Goal: Task Accomplishment & Management: Manage account settings

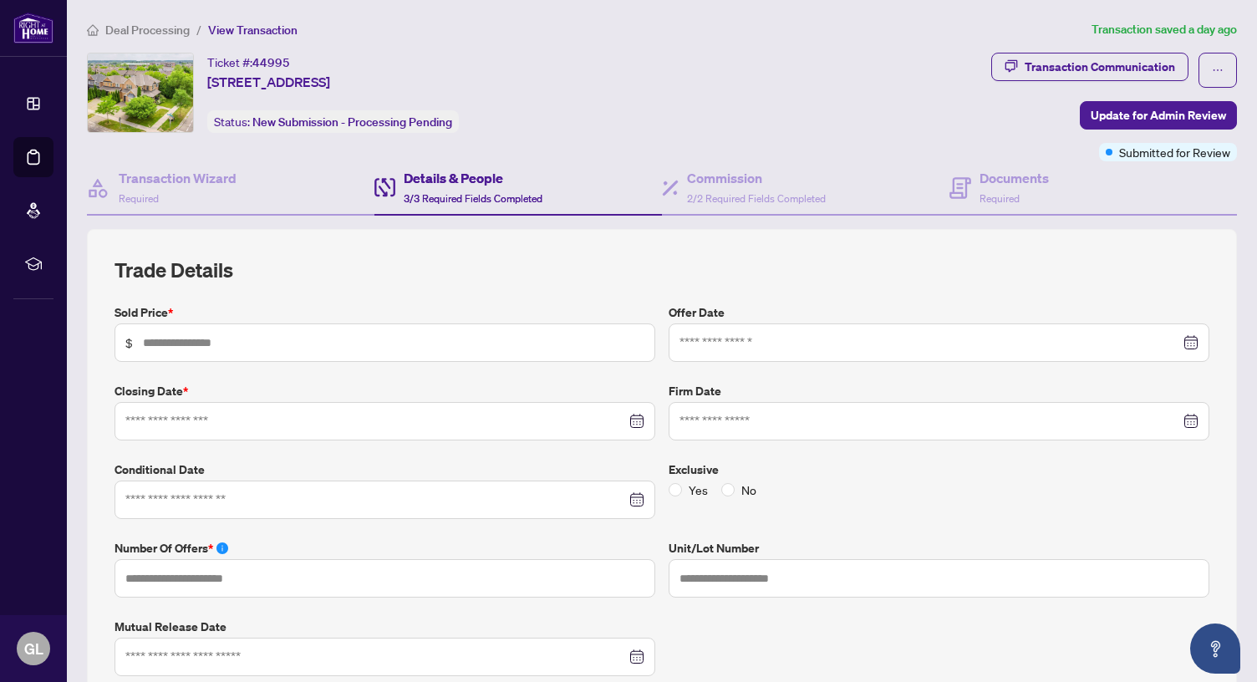
type input "*********"
type input "*"
type input "**********"
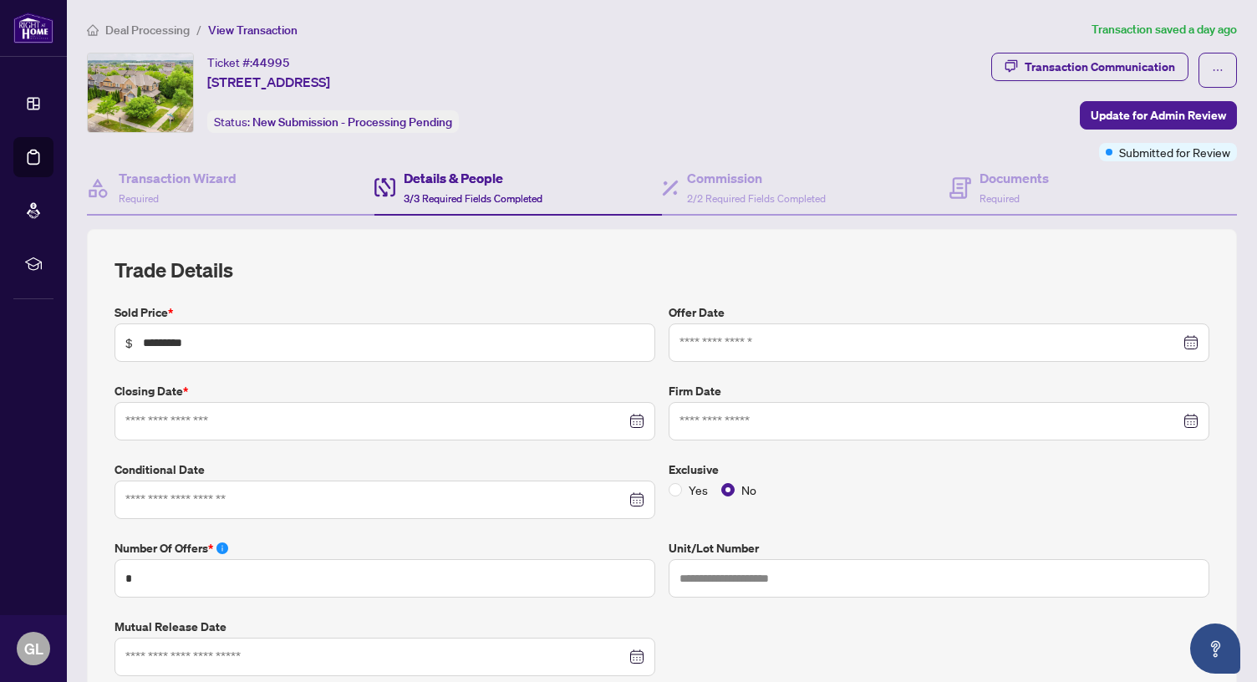
type input "**********"
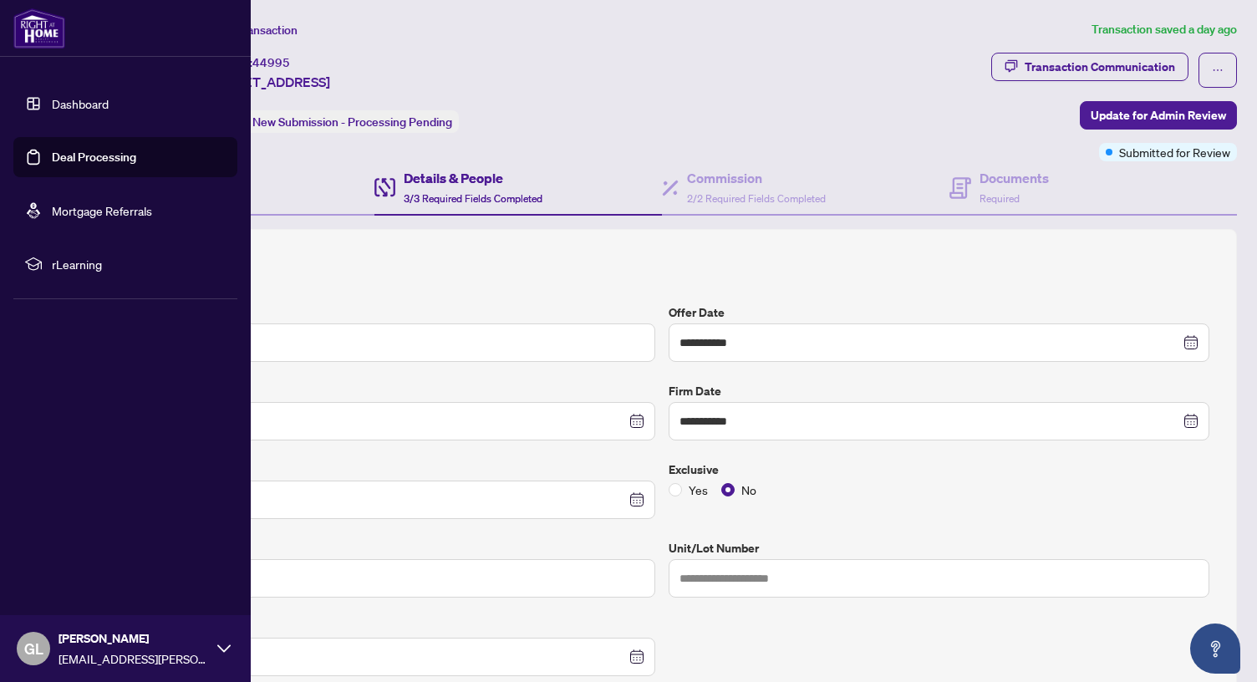
click at [74, 101] on link "Dashboard" at bounding box center [80, 103] width 57 height 15
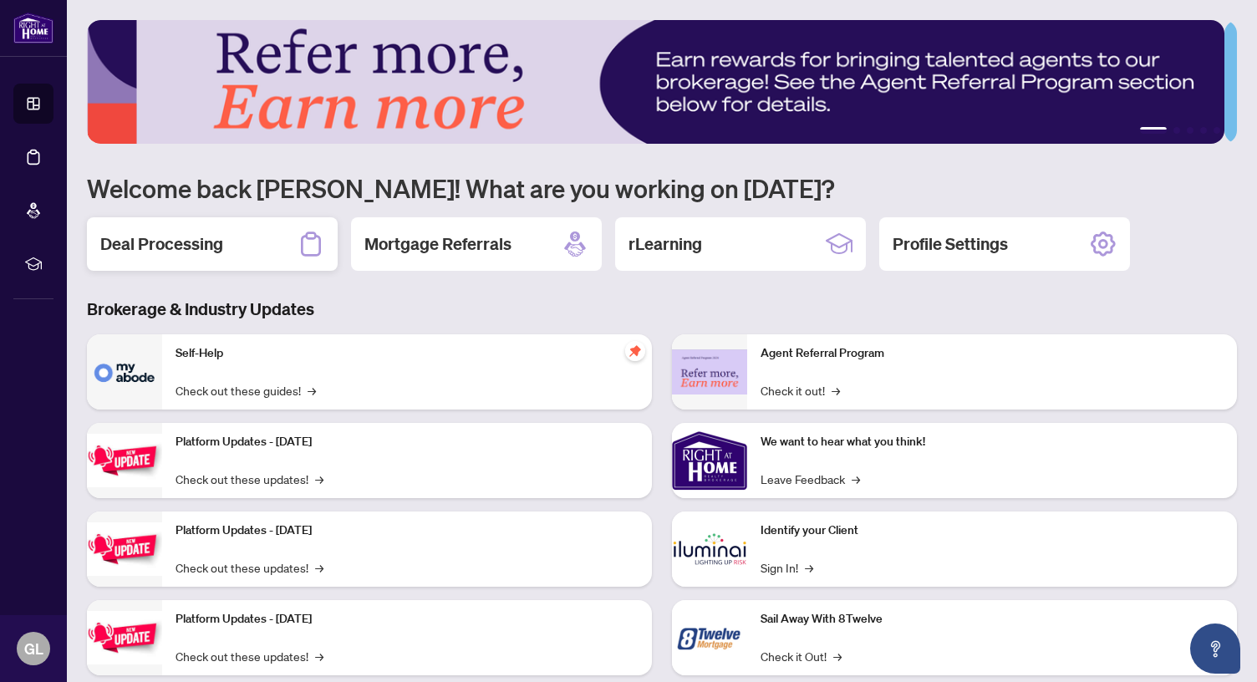
click at [192, 243] on h2 "Deal Processing" at bounding box center [161, 243] width 123 height 23
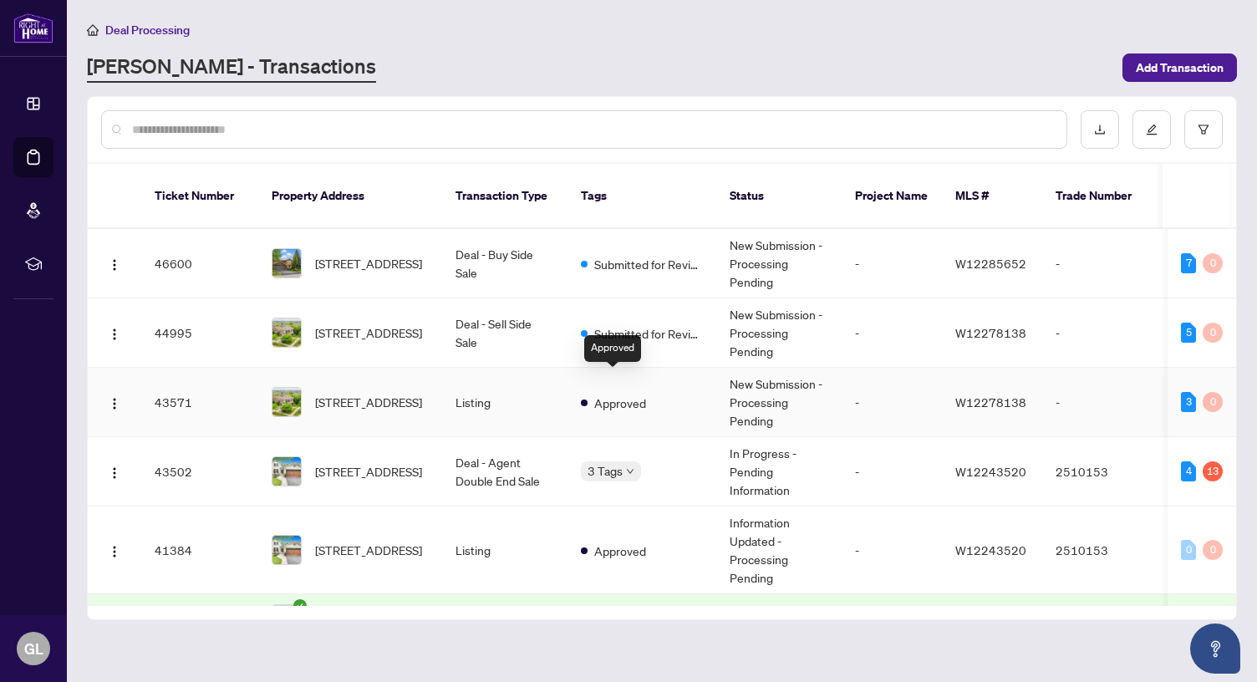
click at [633, 394] on span "Approved" at bounding box center [620, 403] width 52 height 18
click at [393, 462] on span "1229 Priory Crt, Oakville, Ontario L6M 1B5, Canada" at bounding box center [368, 471] width 107 height 18
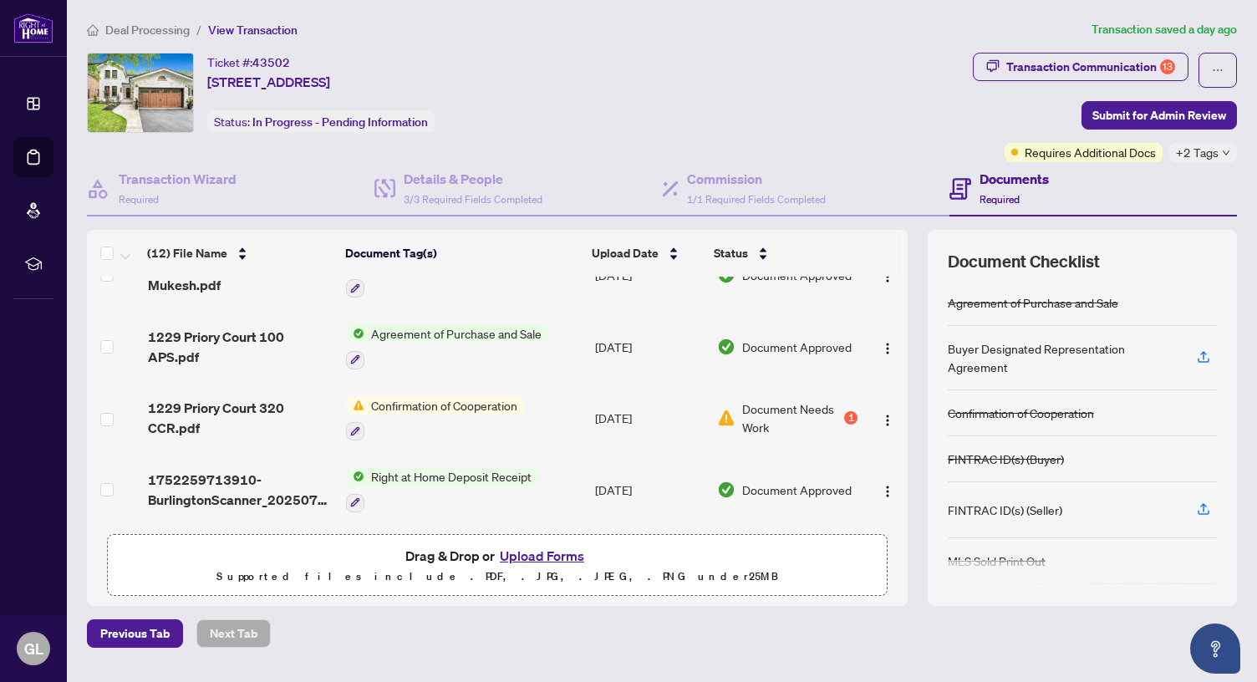
scroll to position [42, 0]
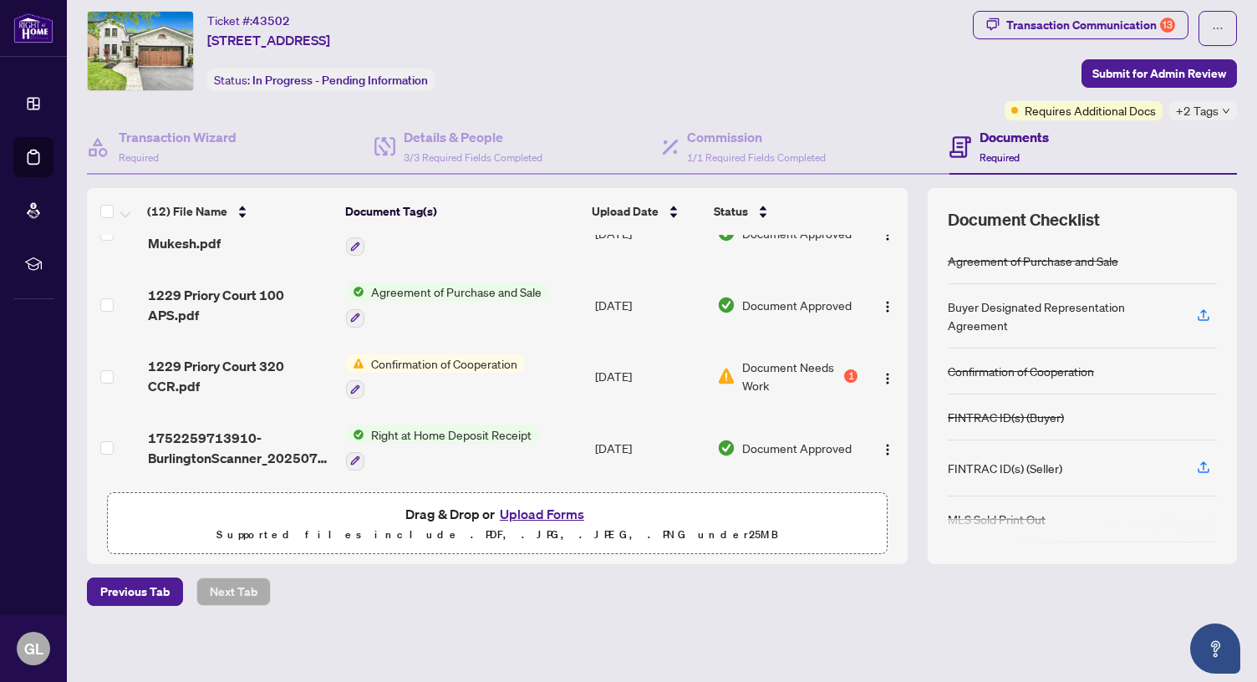
click at [550, 505] on button "Upload Forms" at bounding box center [542, 514] width 94 height 22
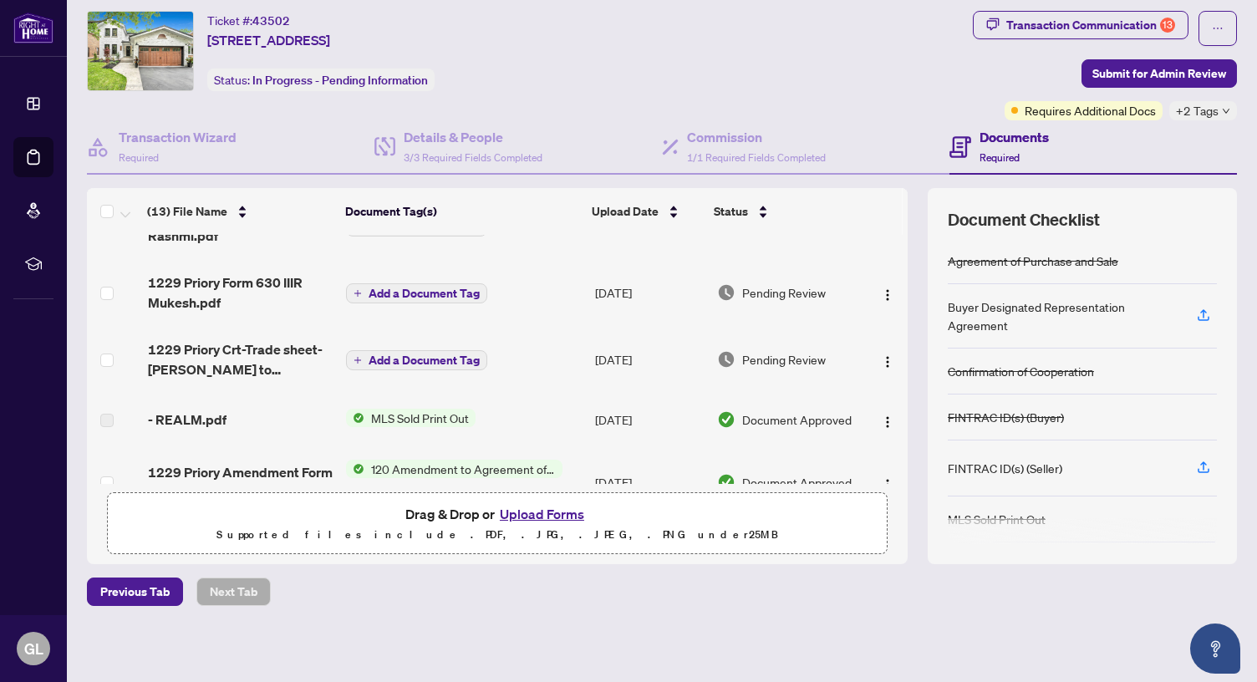
scroll to position [0, 0]
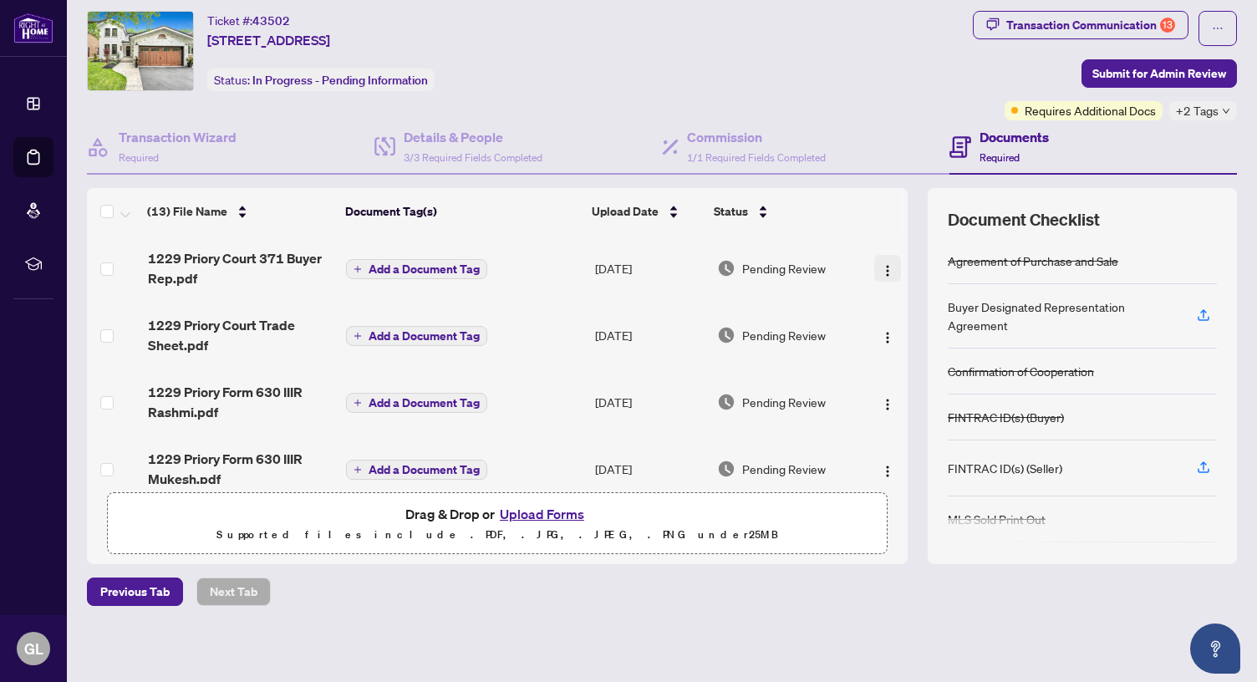
click at [881, 272] on img "button" at bounding box center [887, 270] width 13 height 13
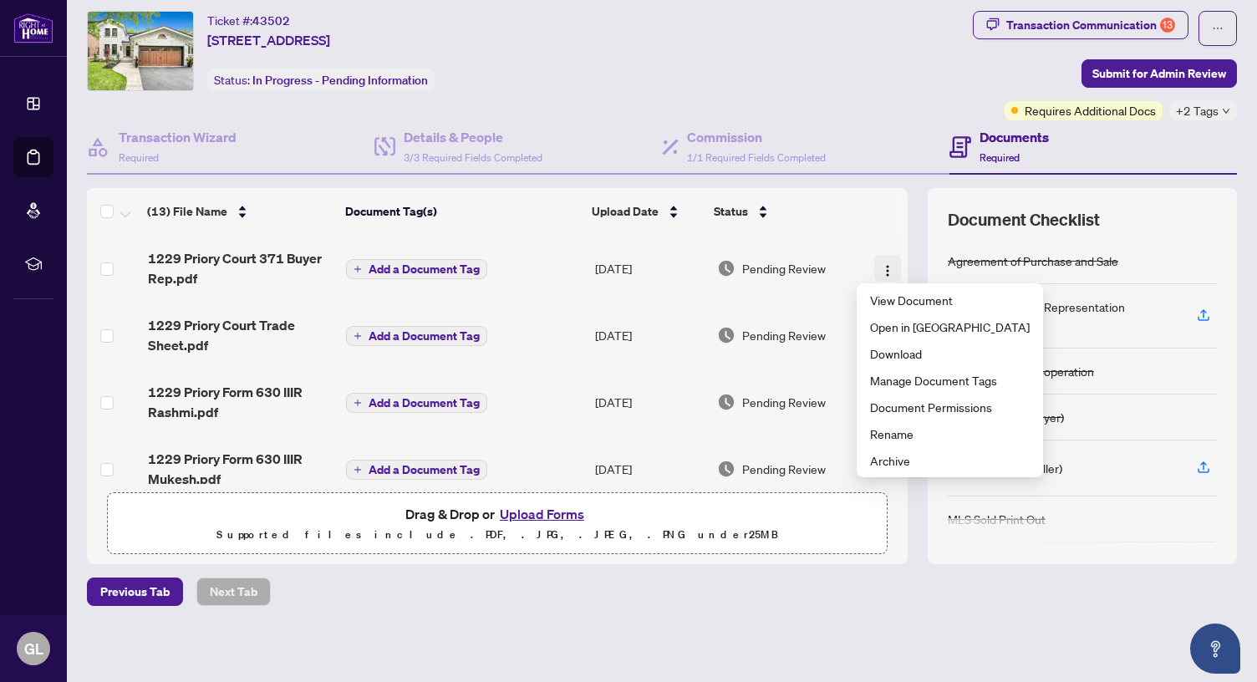
click at [881, 265] on img "button" at bounding box center [887, 270] width 13 height 13
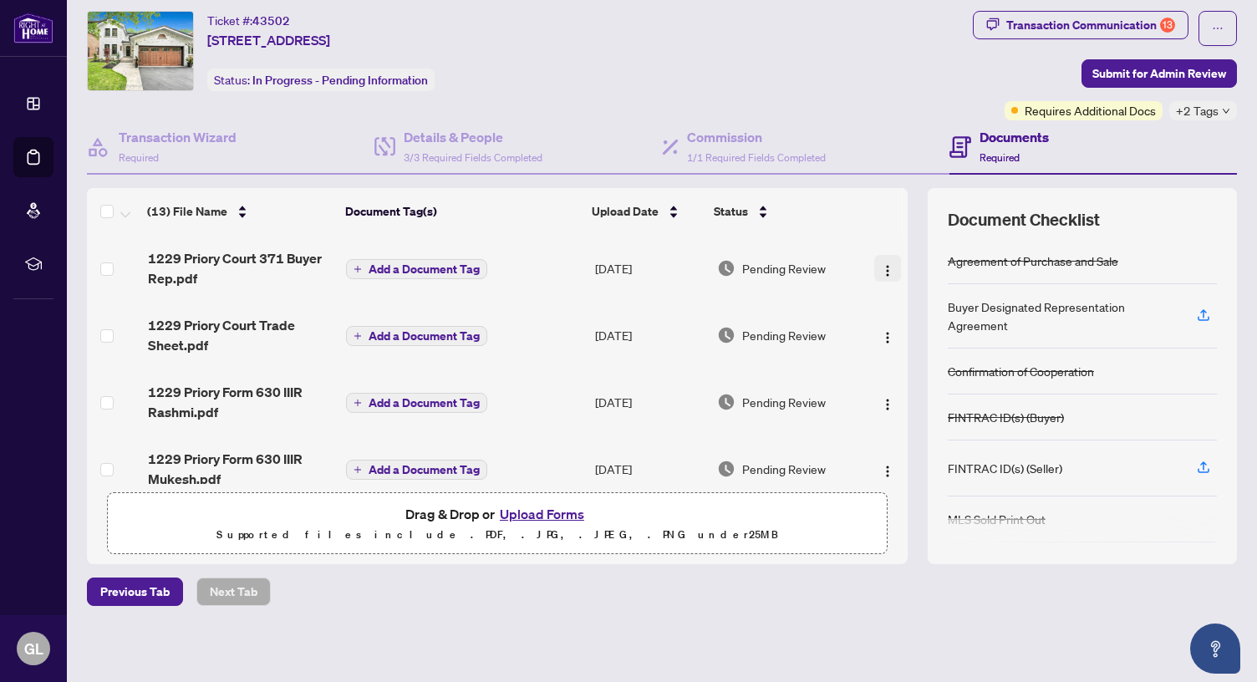
click at [881, 264] on img "button" at bounding box center [887, 270] width 13 height 13
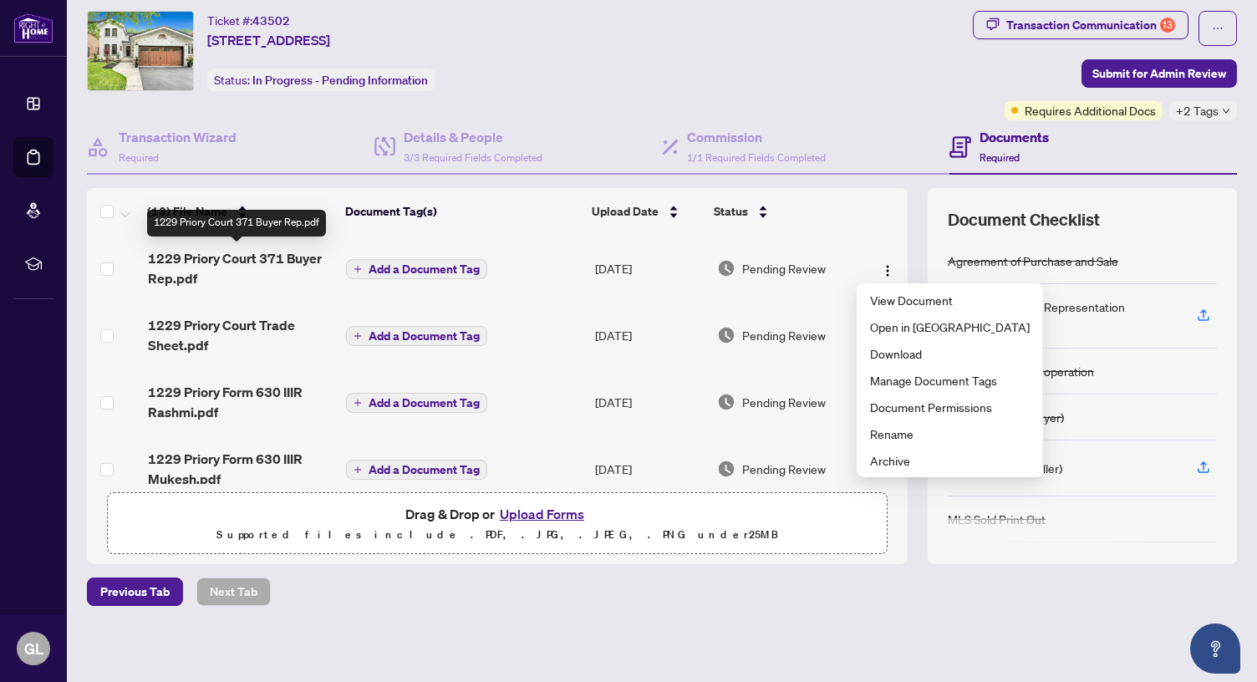
click at [322, 295] on td "1229 Priory Court 371 Buyer Rep.pdf" at bounding box center [240, 268] width 199 height 67
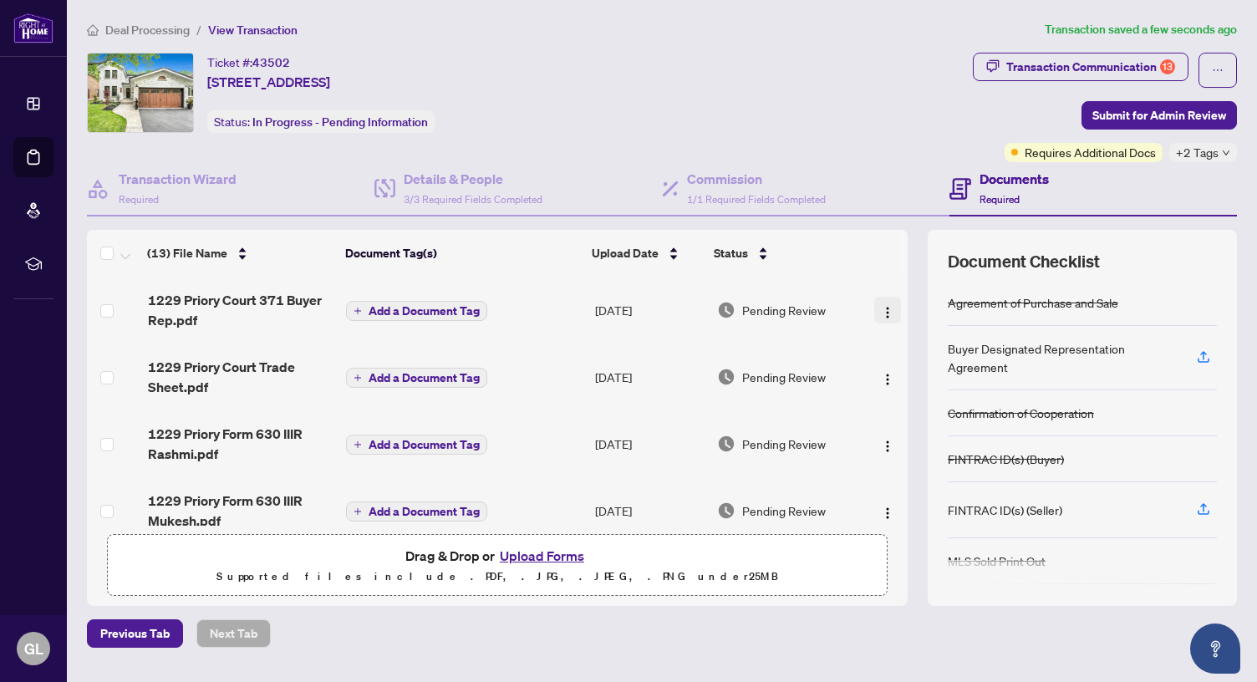
click at [881, 310] on img "button" at bounding box center [887, 312] width 13 height 13
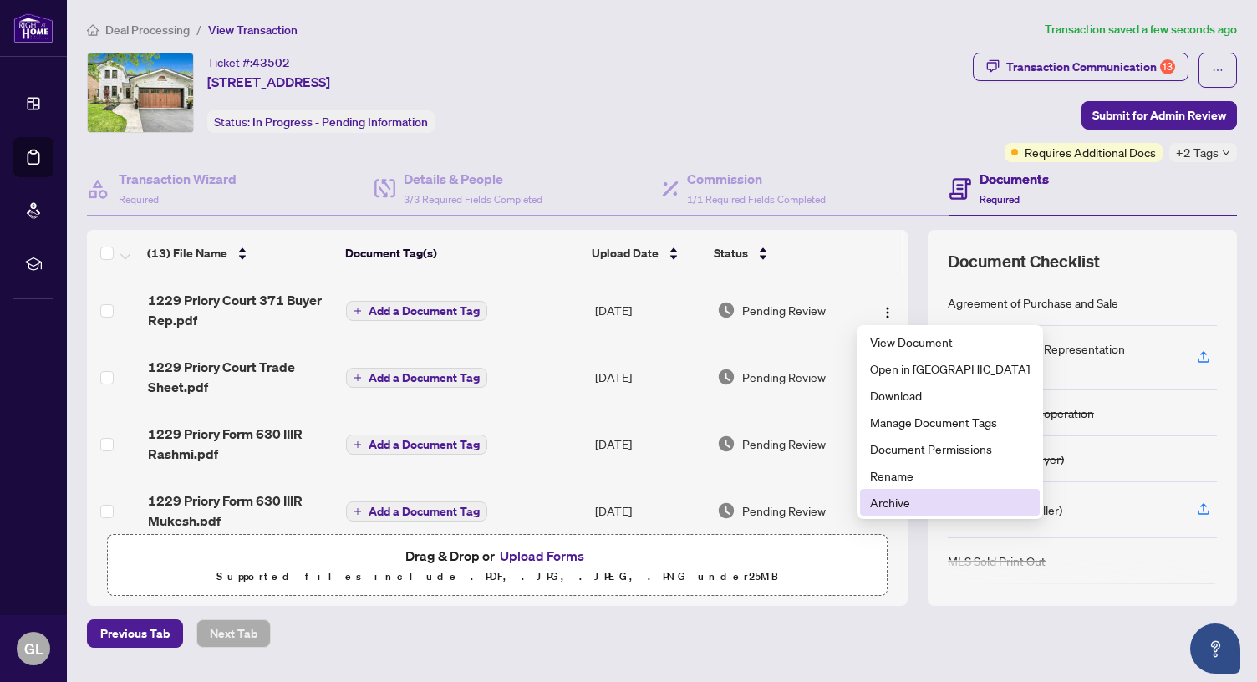
click at [904, 501] on span "Archive" at bounding box center [950, 502] width 160 height 18
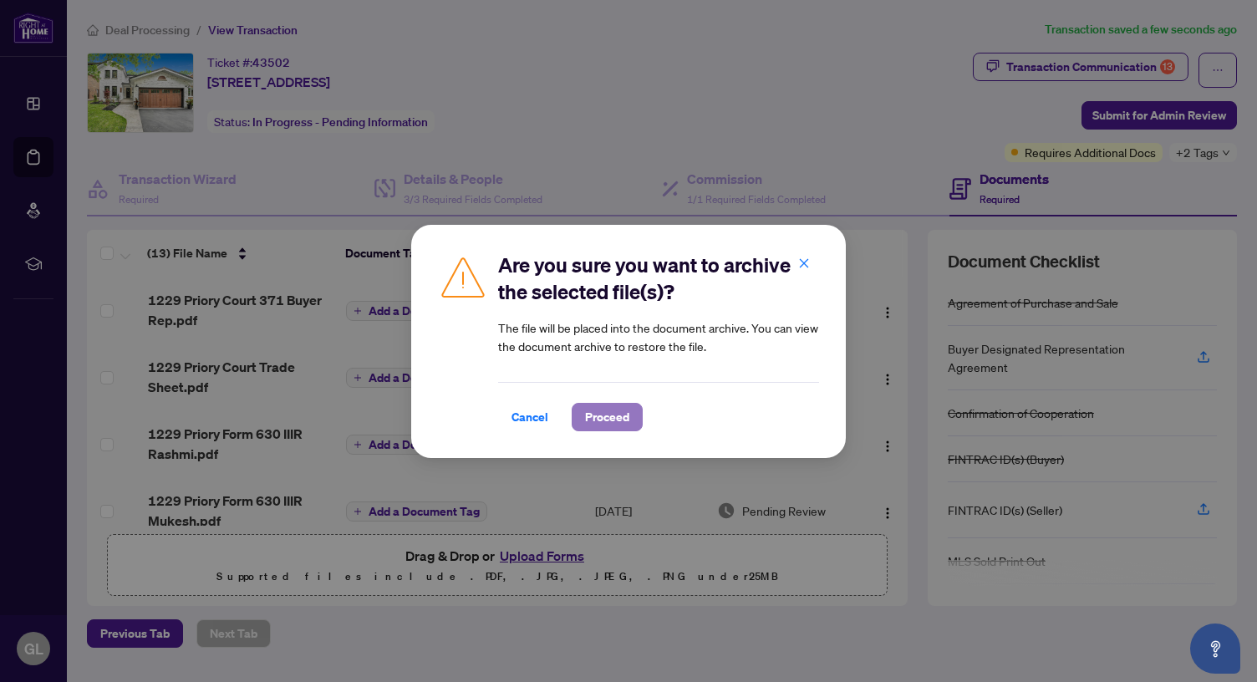
click at [613, 419] on span "Proceed" at bounding box center [607, 417] width 44 height 27
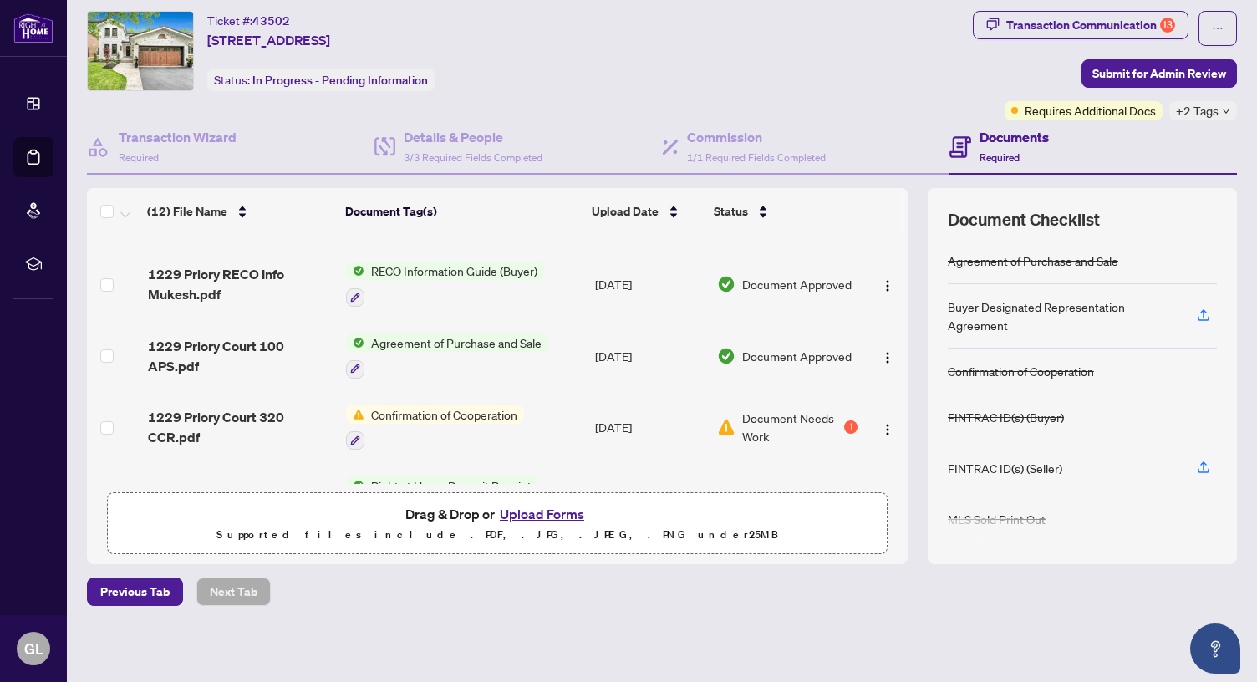
scroll to position [519, 0]
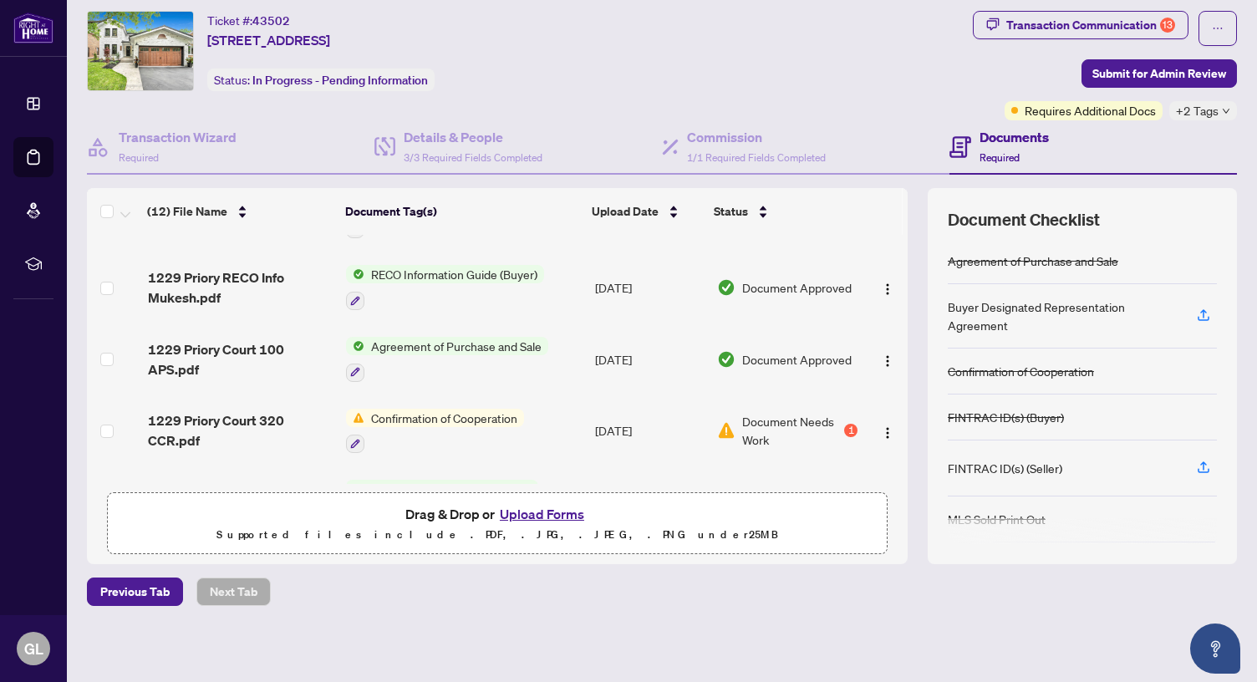
click at [528, 509] on button "Upload Forms" at bounding box center [542, 514] width 94 height 22
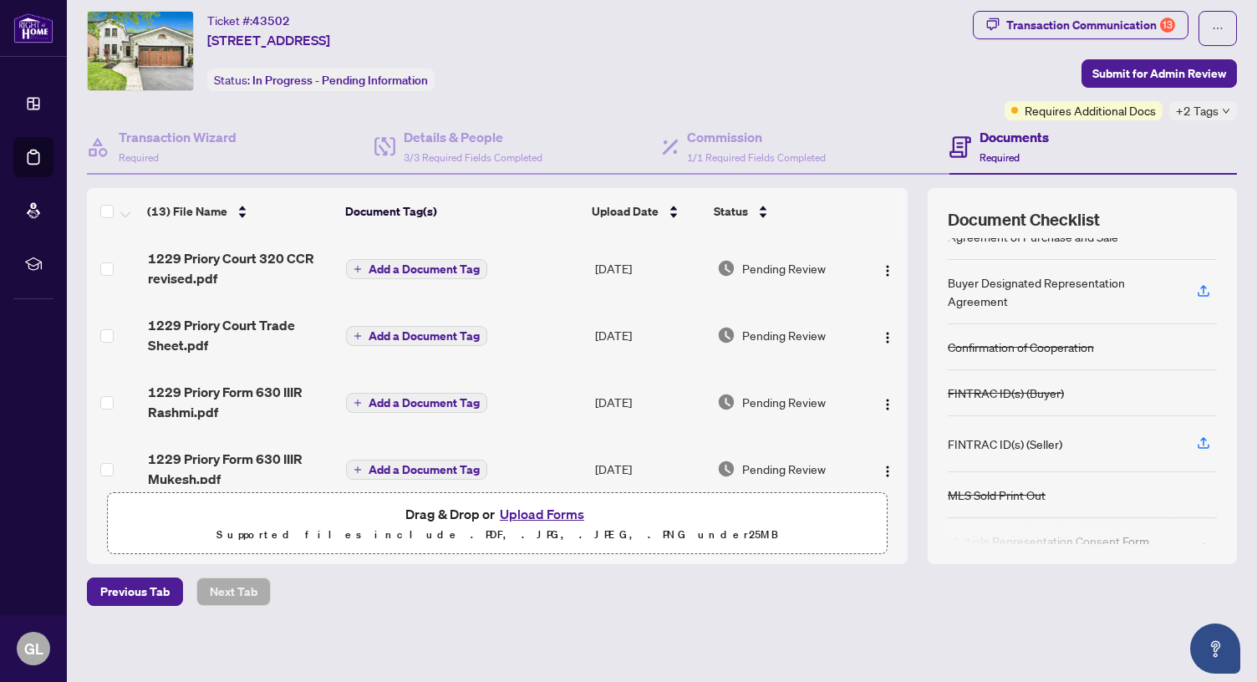
scroll to position [0, 0]
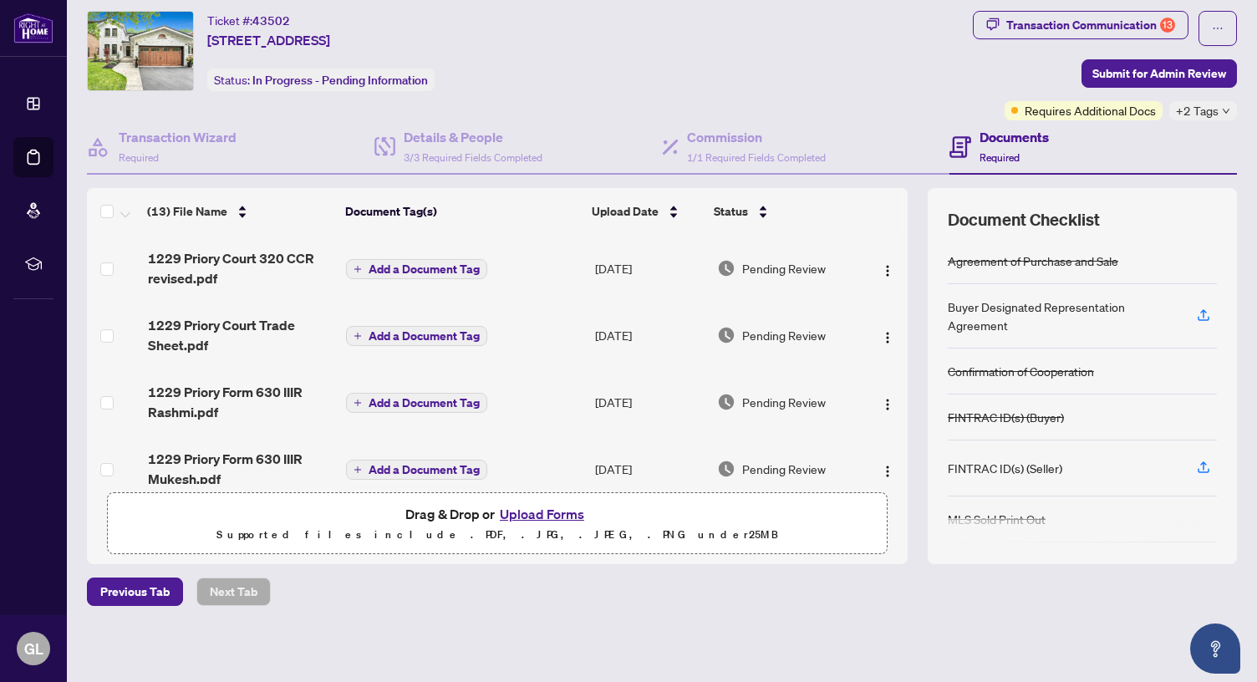
click at [543, 515] on button "Upload Forms" at bounding box center [542, 514] width 94 height 22
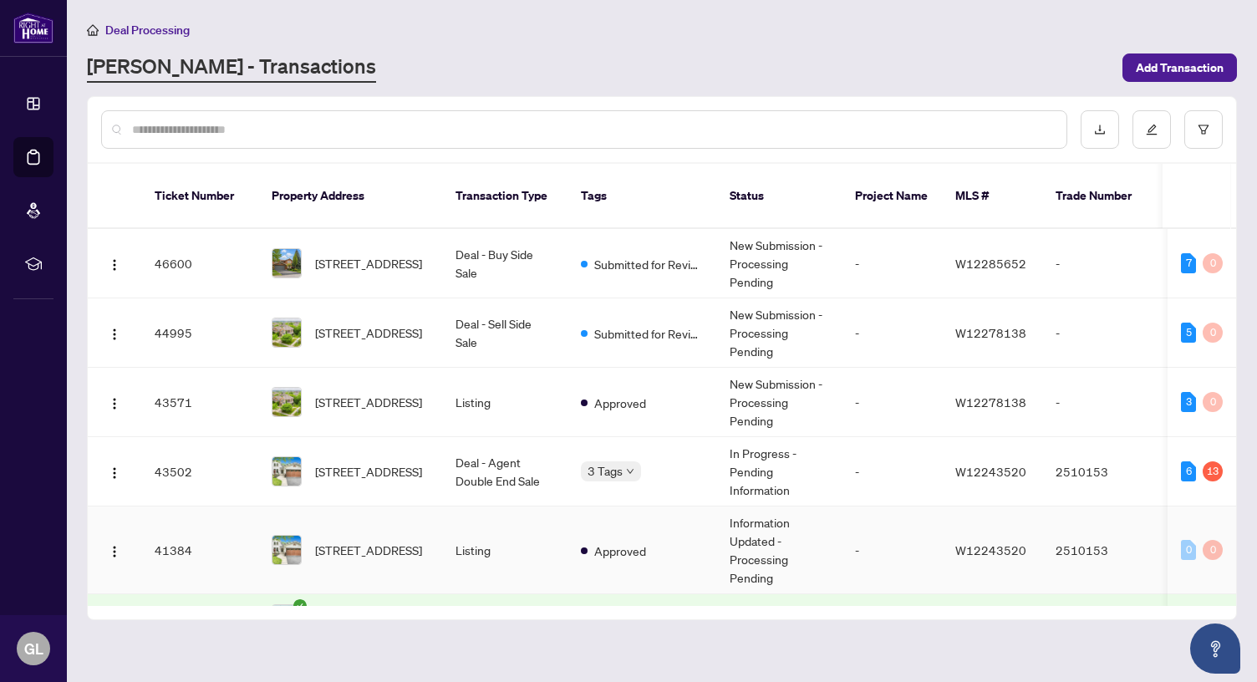
scroll to position [43, 0]
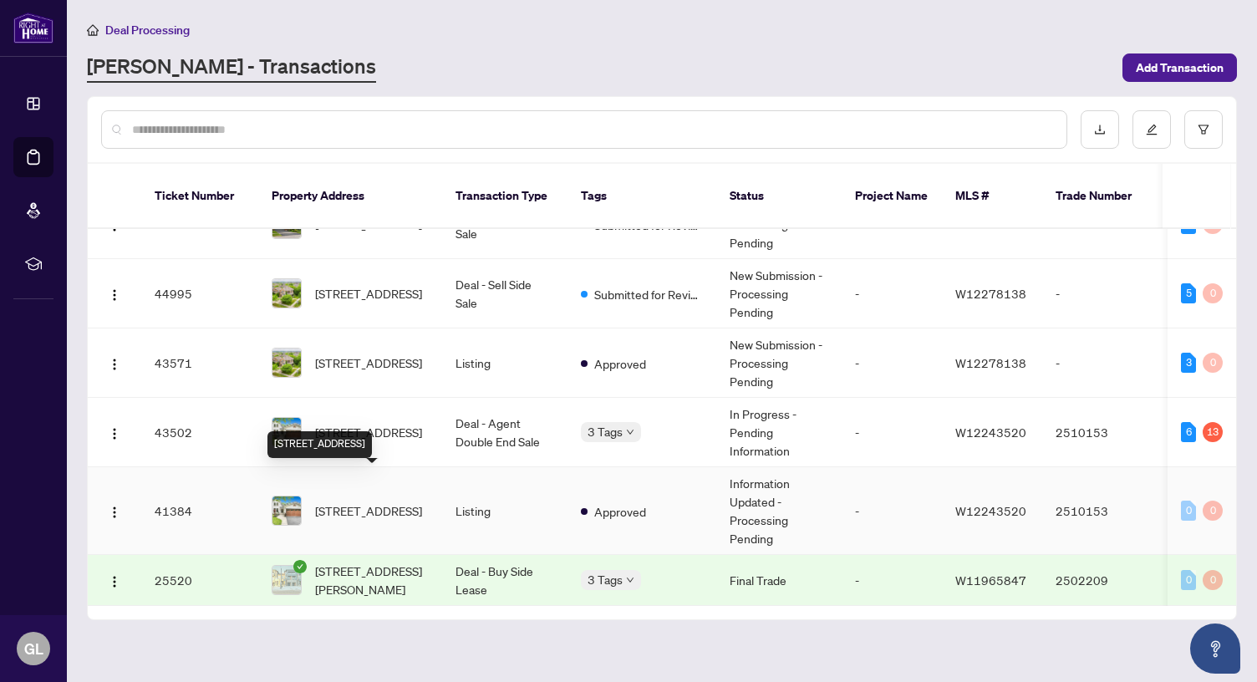
click at [389, 501] on span "1229 Priory Crt, Oakville, Ontario L6M 1B5, Canada" at bounding box center [368, 510] width 107 height 18
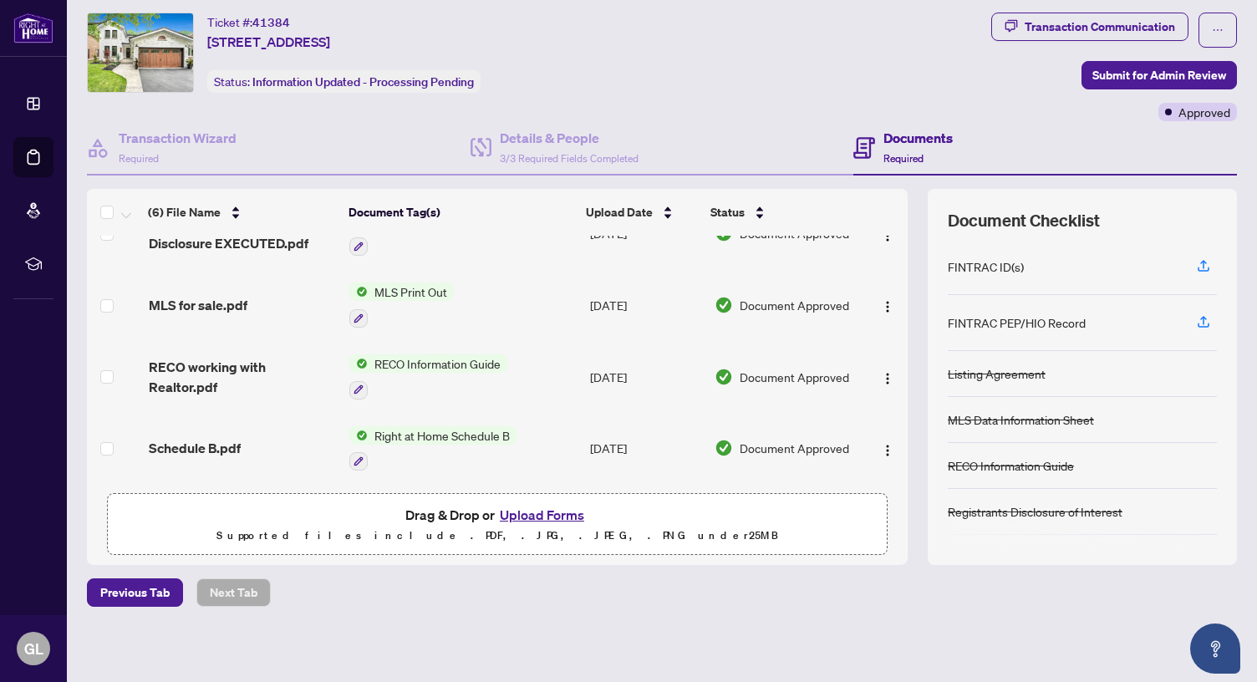
click at [524, 513] on button "Upload Forms" at bounding box center [542, 515] width 94 height 22
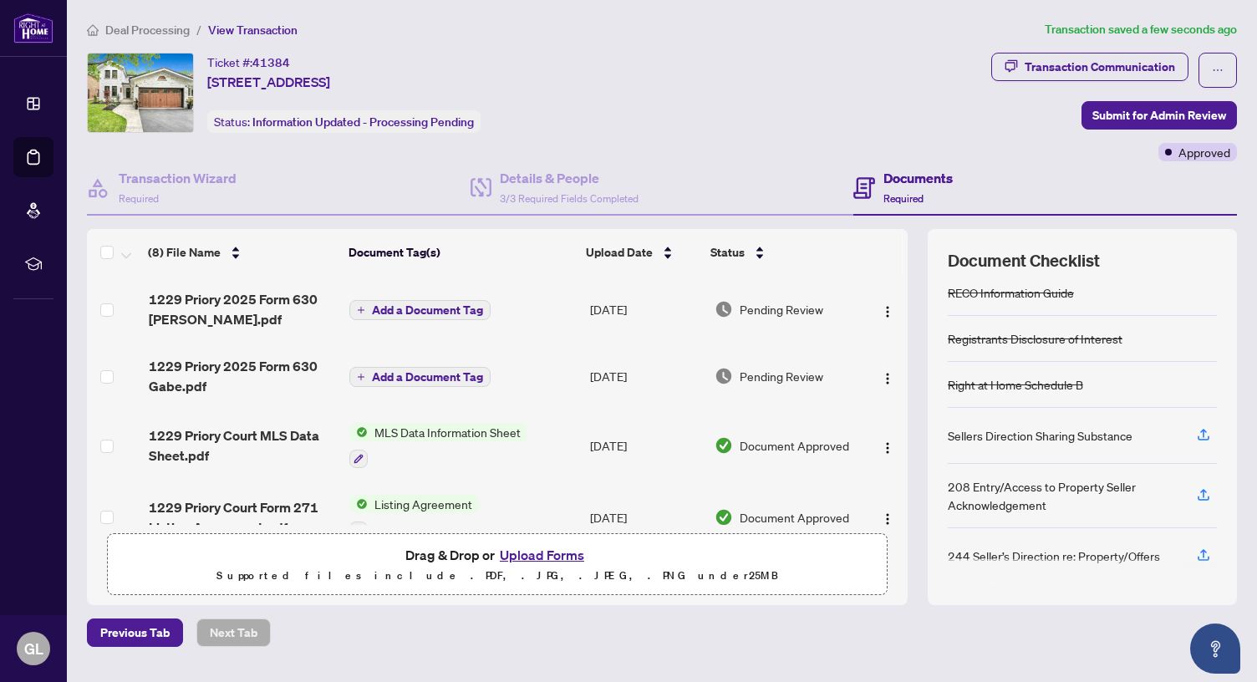
scroll to position [40, 0]
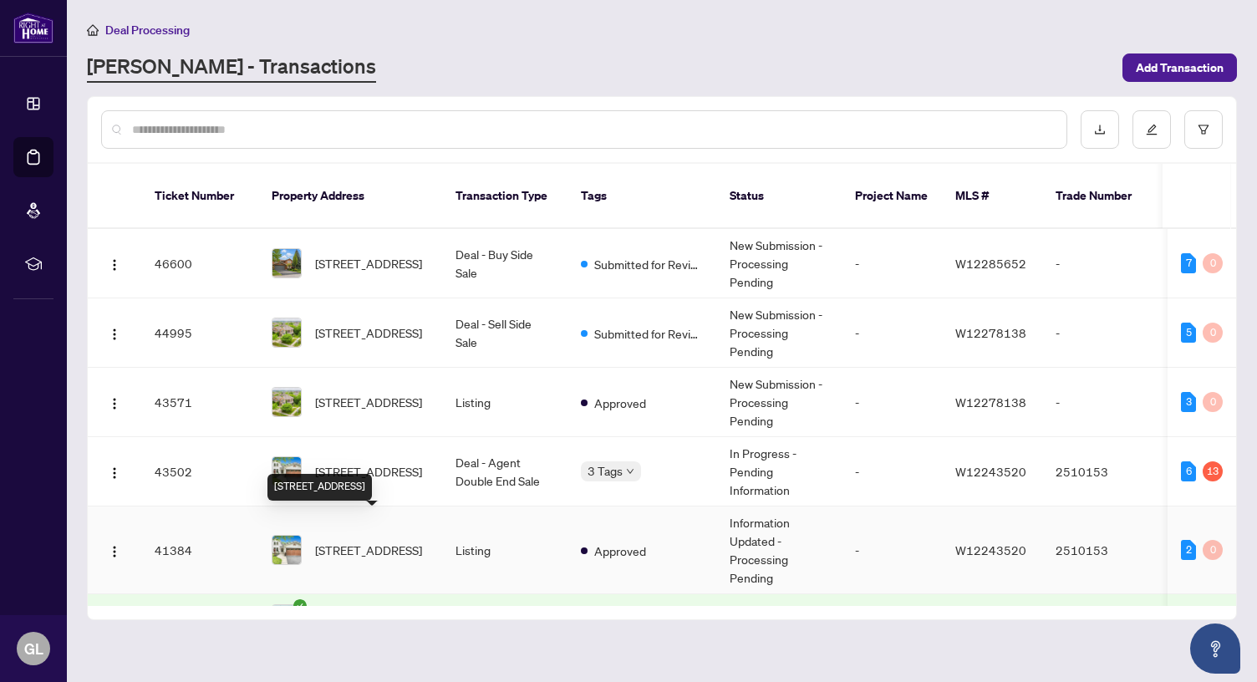
scroll to position [43, 0]
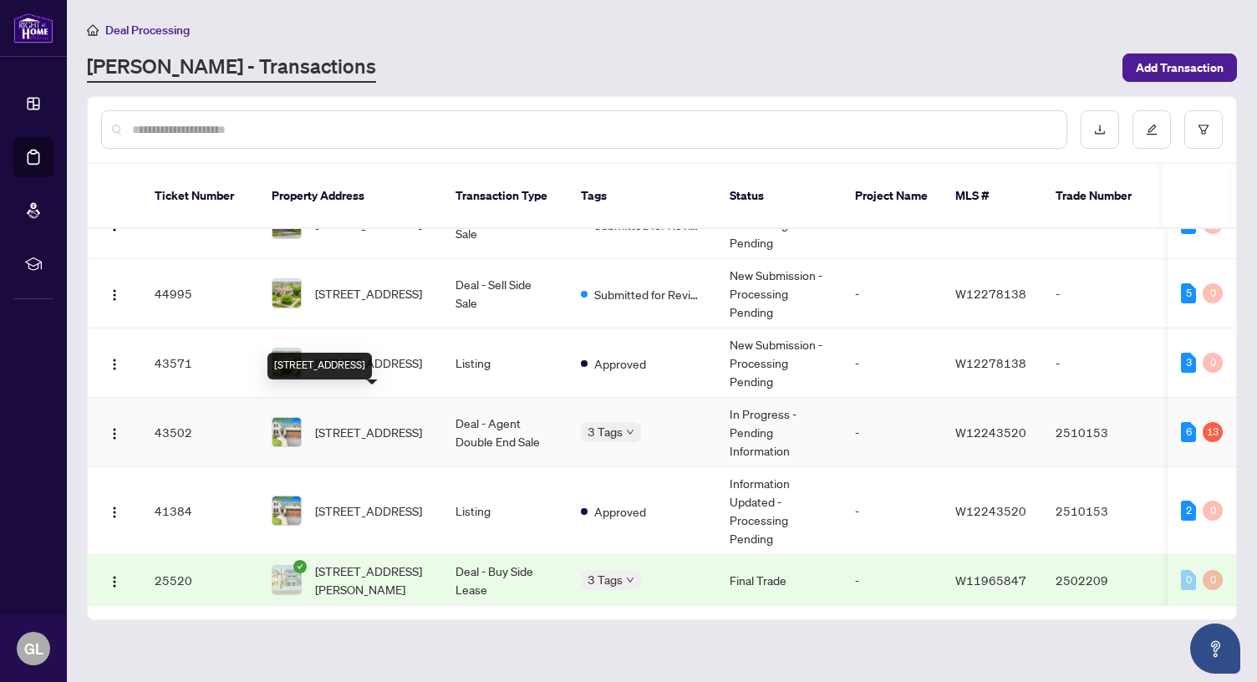
click at [371, 423] on span "1229 Priory Crt, Oakville, Ontario L6M 1B5, Canada" at bounding box center [368, 432] width 107 height 18
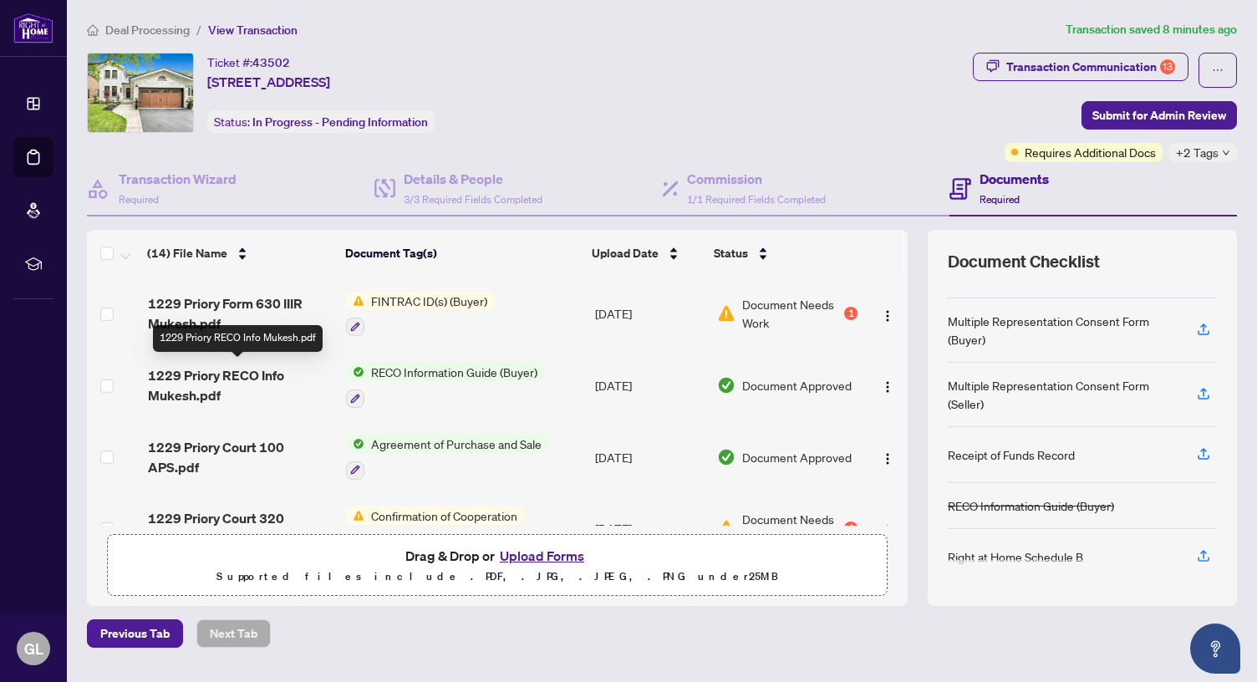
scroll to position [596, 0]
click at [1196, 317] on span "button" at bounding box center [1203, 330] width 15 height 27
click at [1197, 328] on icon "button" at bounding box center [1203, 329] width 15 height 15
click at [1025, 390] on div "Multiple Representation Consent Form (Seller)" at bounding box center [1062, 394] width 229 height 37
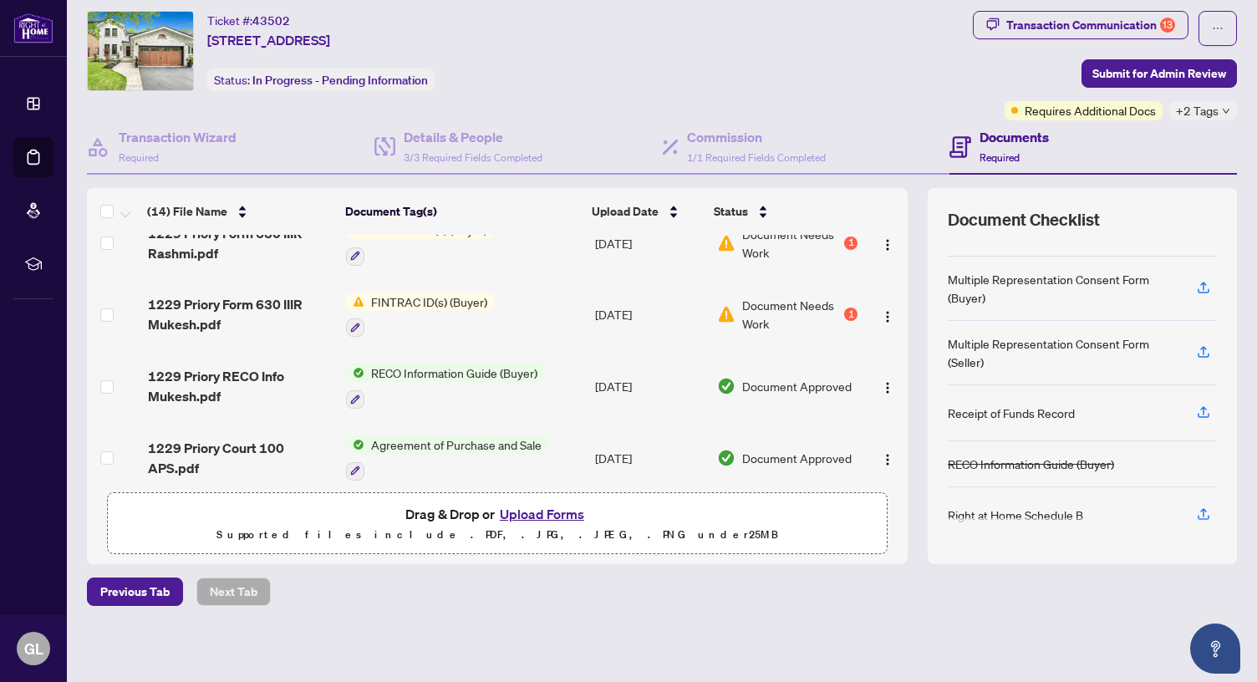
scroll to position [709, 0]
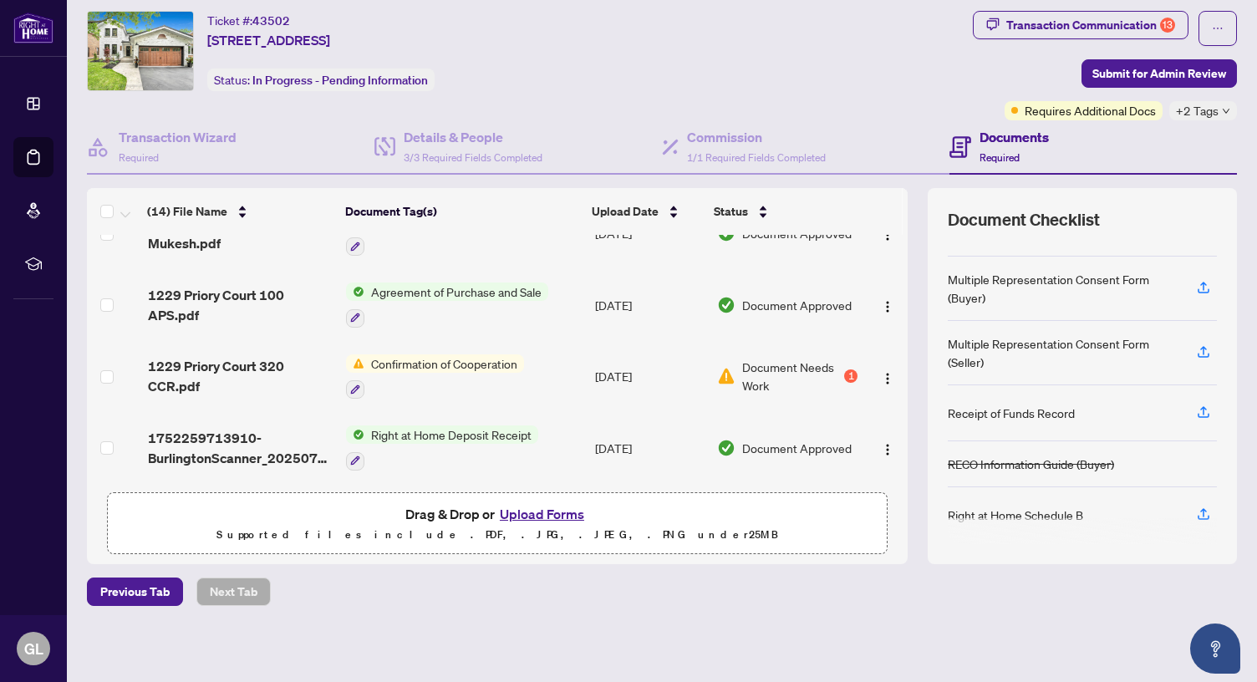
click at [568, 507] on button "Upload Forms" at bounding box center [542, 514] width 94 height 22
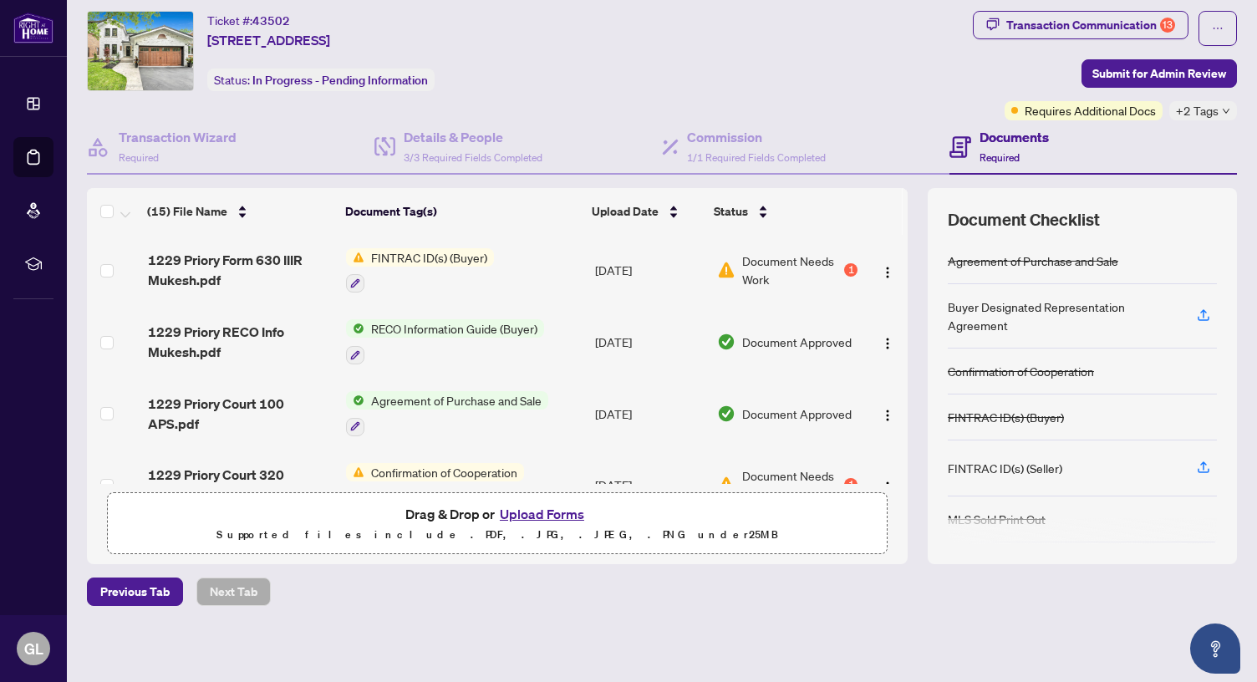
scroll to position [762, 0]
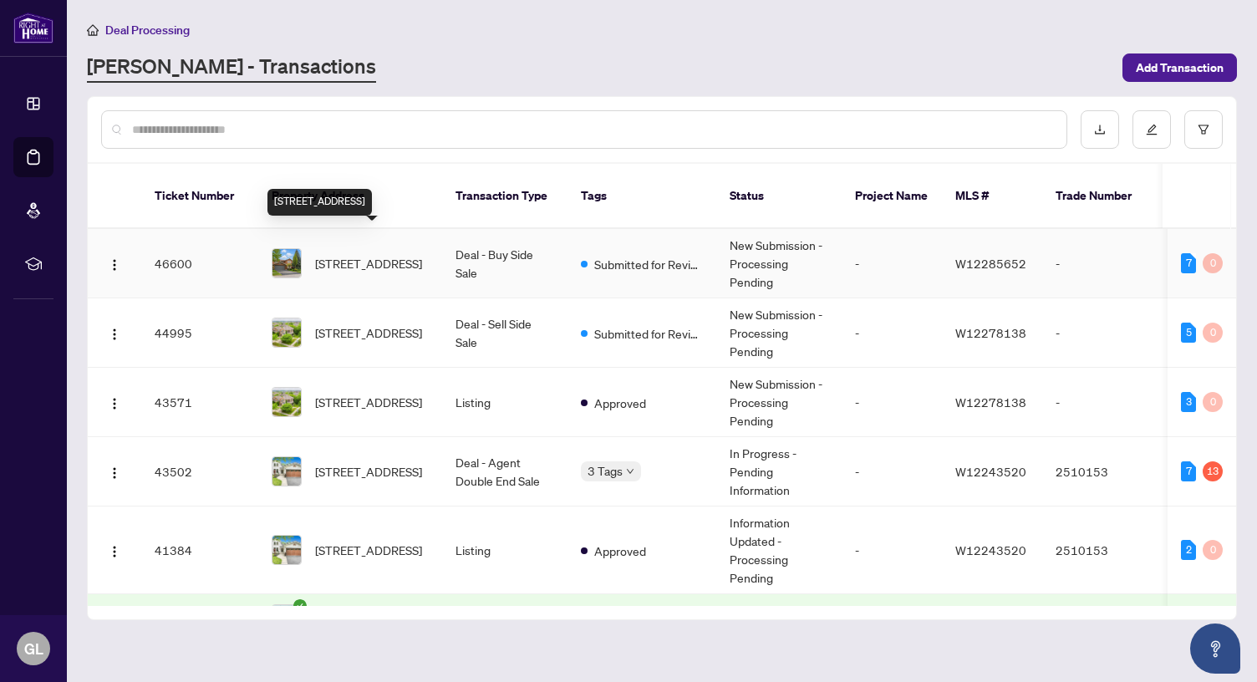
click at [363, 254] on span "1076 Roxborough Dr, Oakville, Ontario L6M 1E3, Canada" at bounding box center [368, 263] width 107 height 18
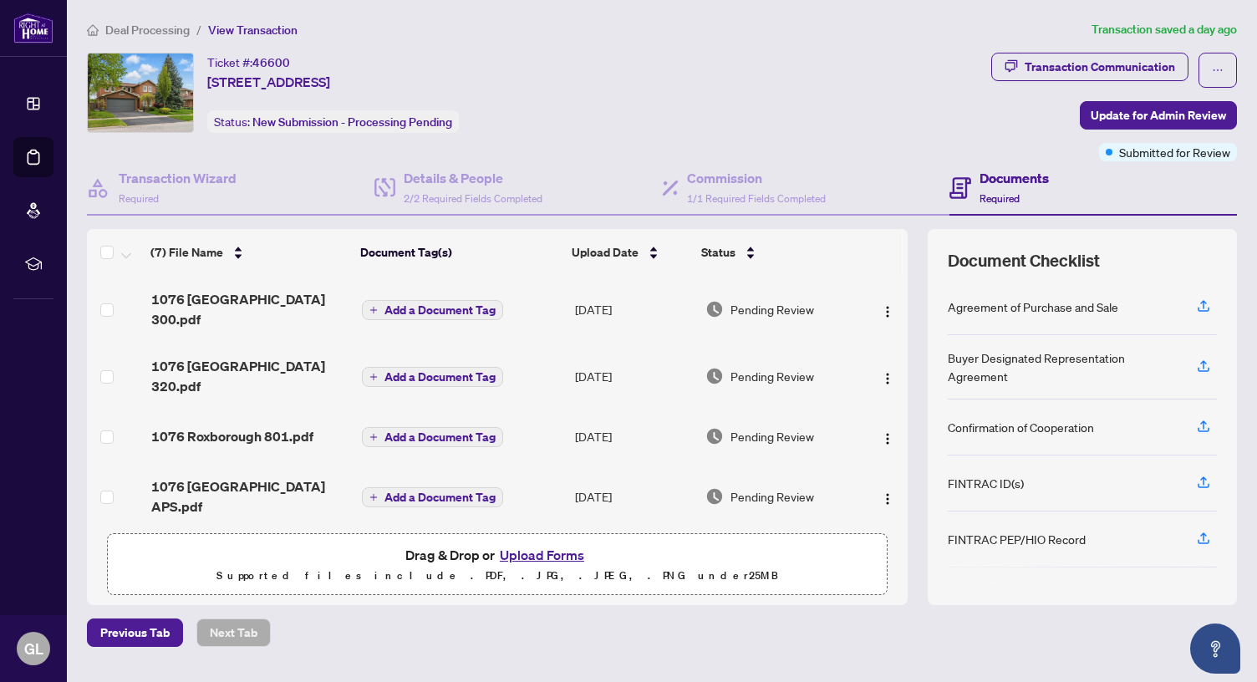
scroll to position [158, 0]
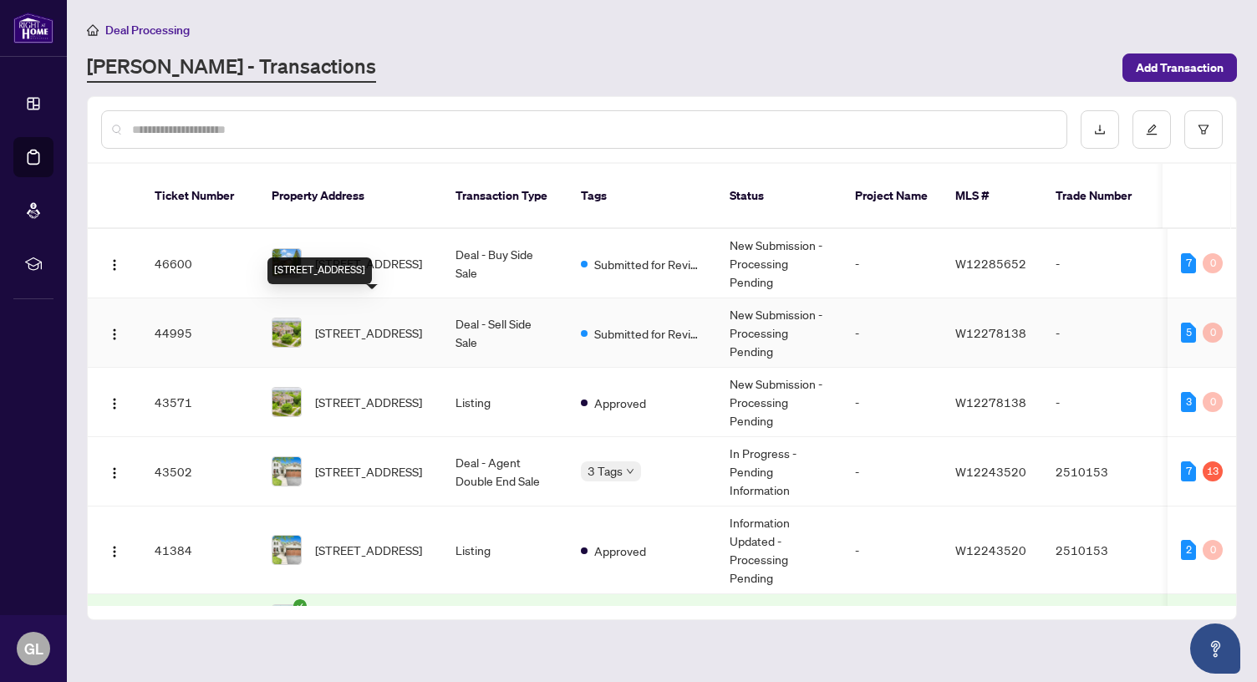
click at [391, 323] on span "[STREET_ADDRESS]" at bounding box center [368, 332] width 107 height 18
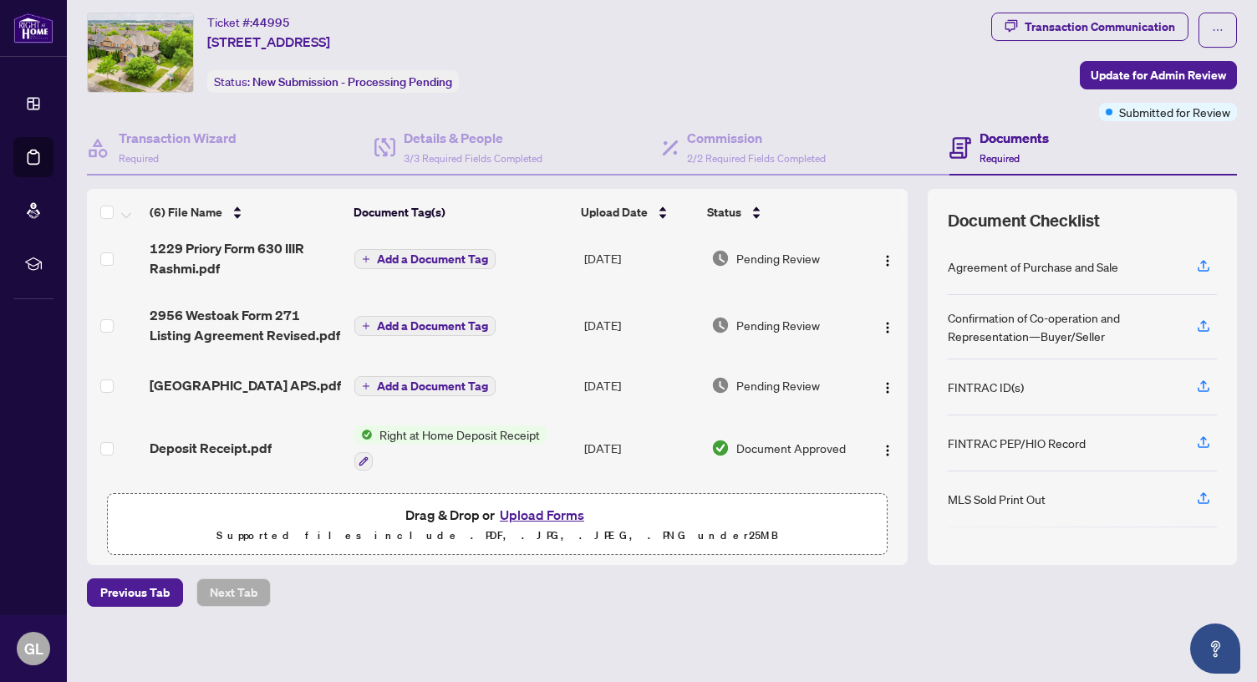
scroll to position [206, 0]
